Goal: Task Accomplishment & Management: Use online tool/utility

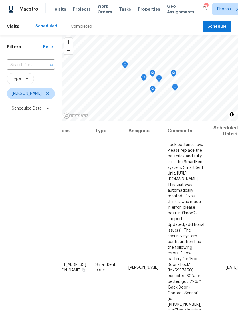
scroll to position [0, 44]
click at [45, 96] on icon at bounding box center [47, 93] width 5 height 5
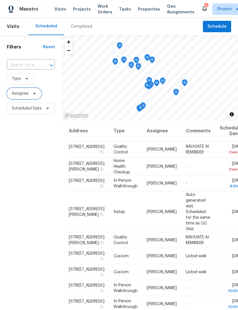
click at [45, 69] on div at bounding box center [47, 65] width 15 height 8
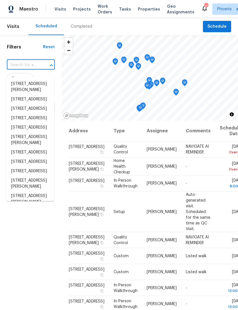
click at [27, 70] on input "text" at bounding box center [23, 65] width 32 height 9
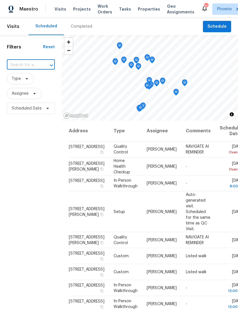
paste input "[STREET_ADDRESS]"
type input "[STREET_ADDRESS]"
click at [29, 98] on li "[STREET_ADDRESS]" at bounding box center [31, 93] width 48 height 9
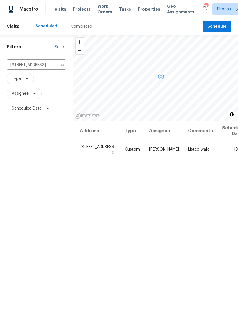
click at [0, 0] on icon at bounding box center [0, 0] width 0 height 0
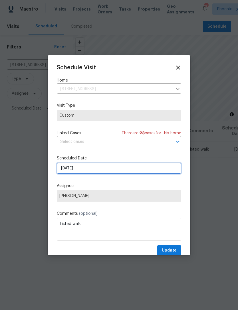
click at [115, 172] on input "[DATE]" at bounding box center [119, 168] width 124 height 11
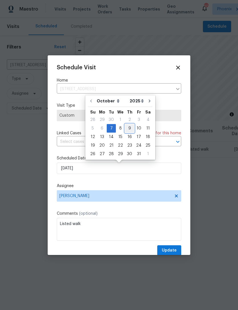
click at [129, 131] on div "9" at bounding box center [129, 128] width 9 height 8
type input "[DATE]"
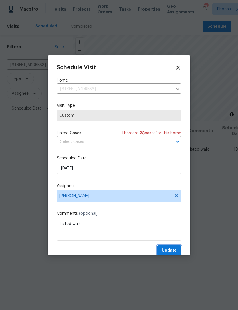
click at [173, 249] on span "Update" at bounding box center [169, 250] width 15 height 7
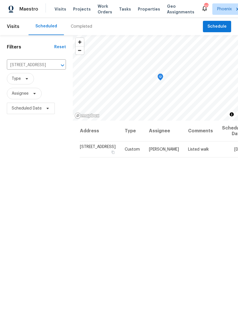
click at [52, 68] on icon "Clear" at bounding box center [55, 65] width 6 height 6
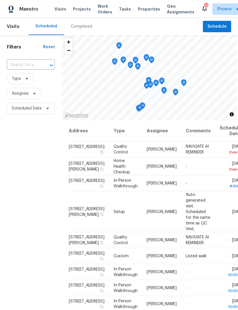
click at [23, 70] on input "text" at bounding box center [23, 65] width 32 height 9
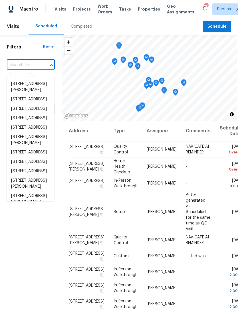
click at [23, 70] on input "text" at bounding box center [23, 65] width 32 height 9
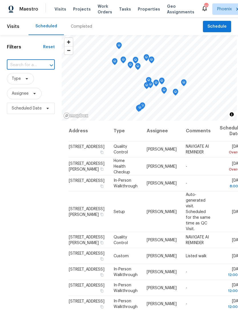
paste input "[STREET_ADDRESS]"
type input "[STREET_ADDRESS]"
click at [31, 70] on input "text" at bounding box center [23, 65] width 32 height 9
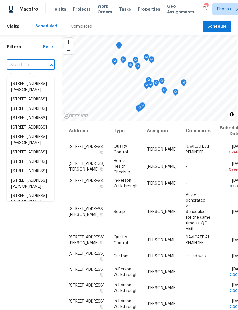
click at [22, 69] on input "text" at bounding box center [23, 65] width 32 height 9
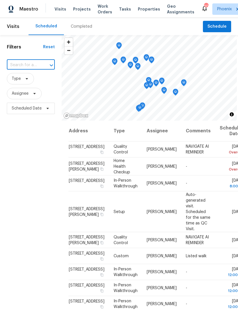
paste input "[STREET_ADDRESS]"
type input "[STREET_ADDRESS]"
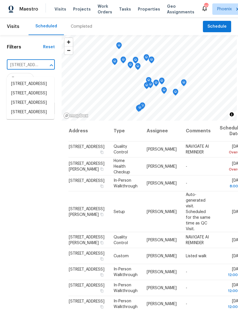
click at [32, 117] on li "[STREET_ADDRESS]" at bounding box center [31, 112] width 48 height 9
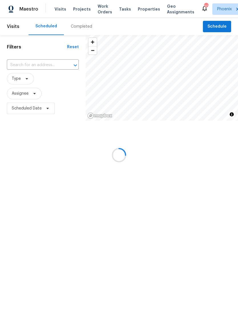
type input "[STREET_ADDRESS]"
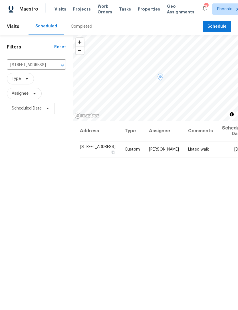
click at [0, 0] on icon at bounding box center [0, 0] width 0 height 0
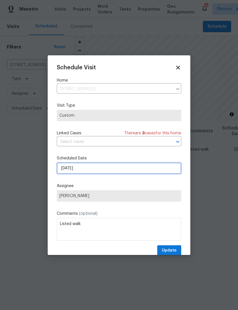
click at [114, 169] on input "[DATE]" at bounding box center [119, 168] width 124 height 11
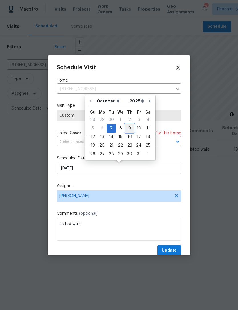
click at [127, 130] on div "9" at bounding box center [129, 128] width 9 height 8
type input "[DATE]"
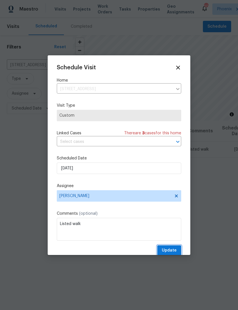
click at [173, 249] on span "Update" at bounding box center [169, 250] width 15 height 7
